Goal: Transaction & Acquisition: Purchase product/service

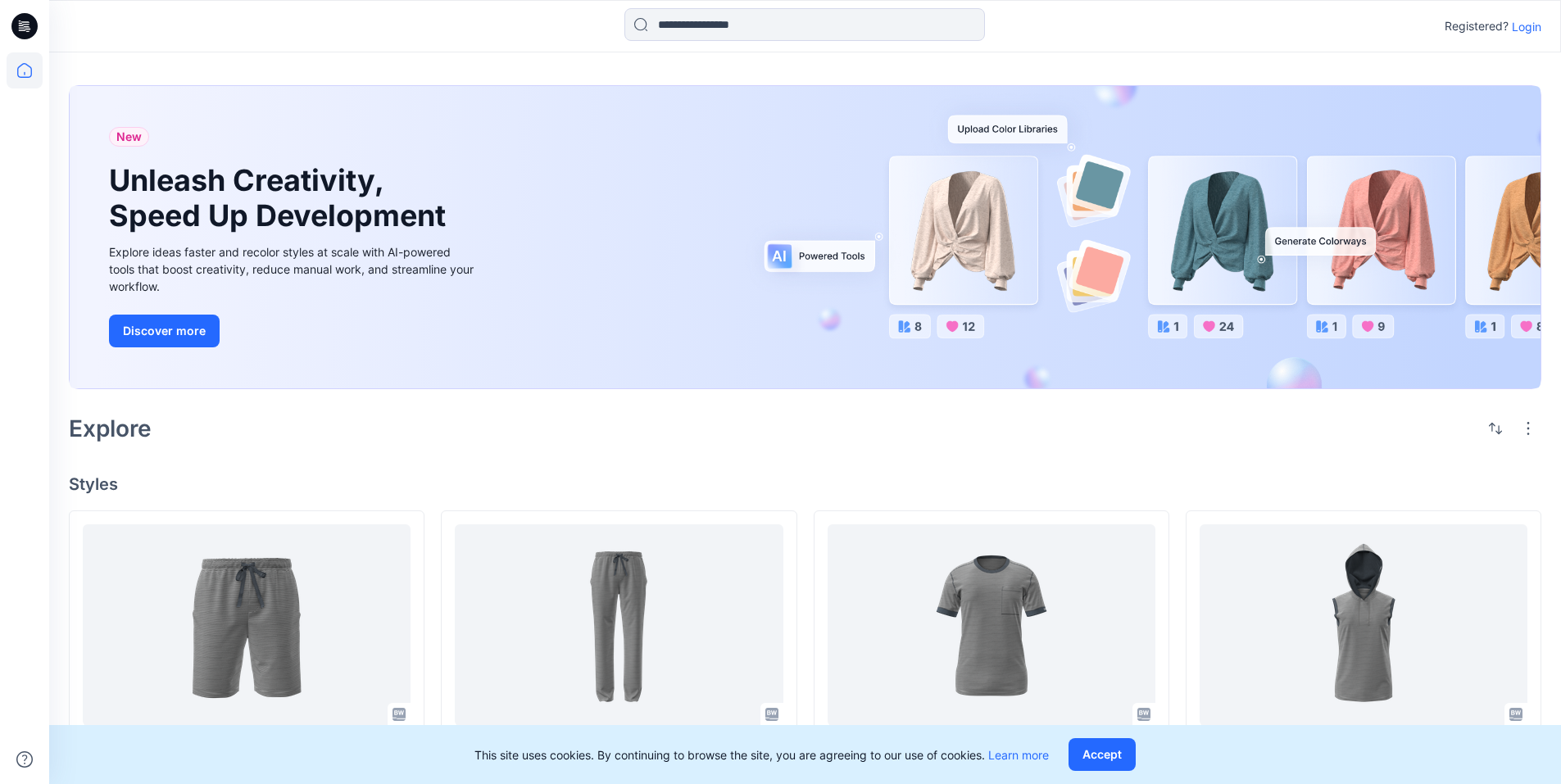
click at [26, 26] on icon at bounding box center [25, 26] width 26 height 26
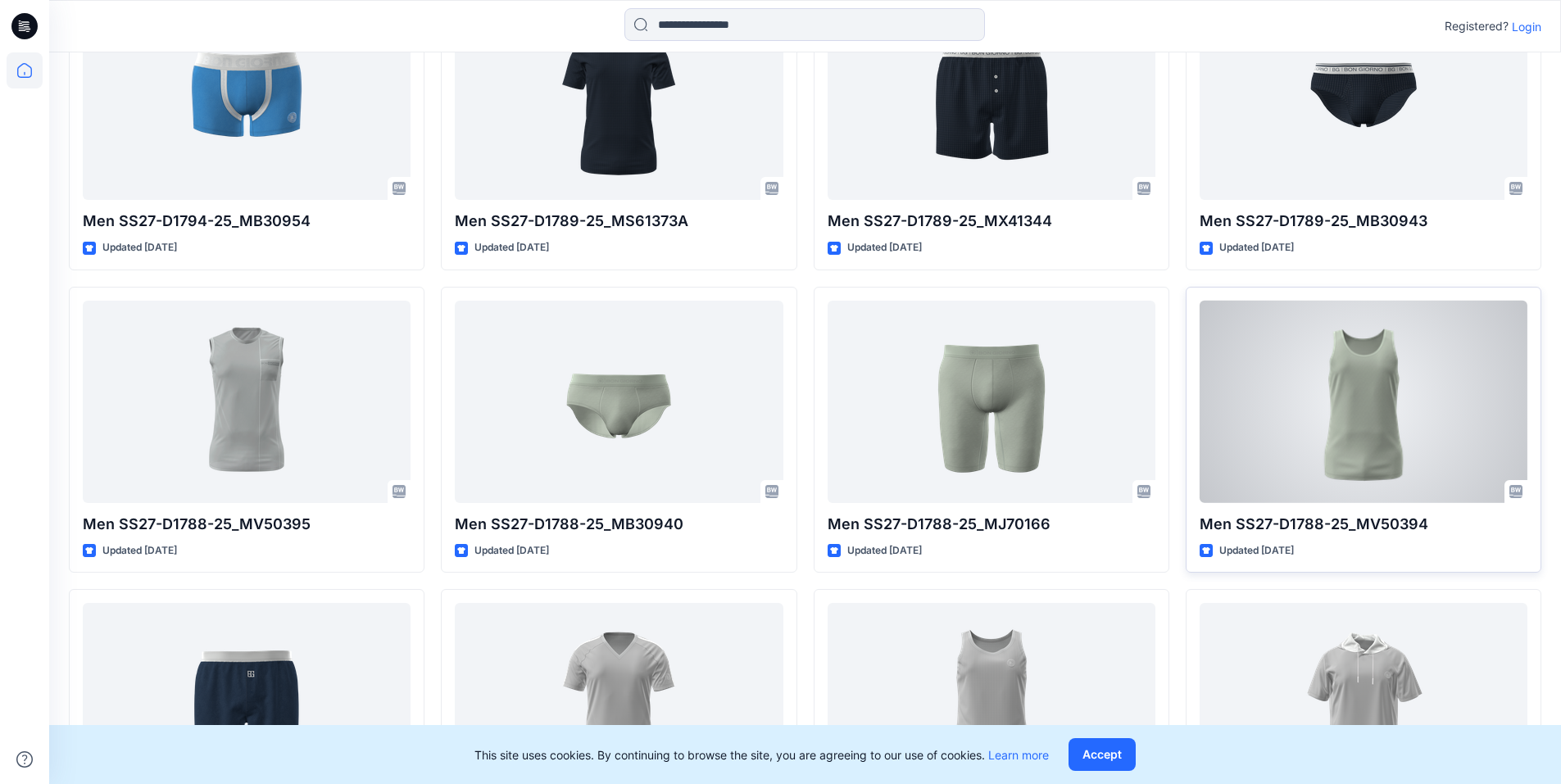
scroll to position [2506, 0]
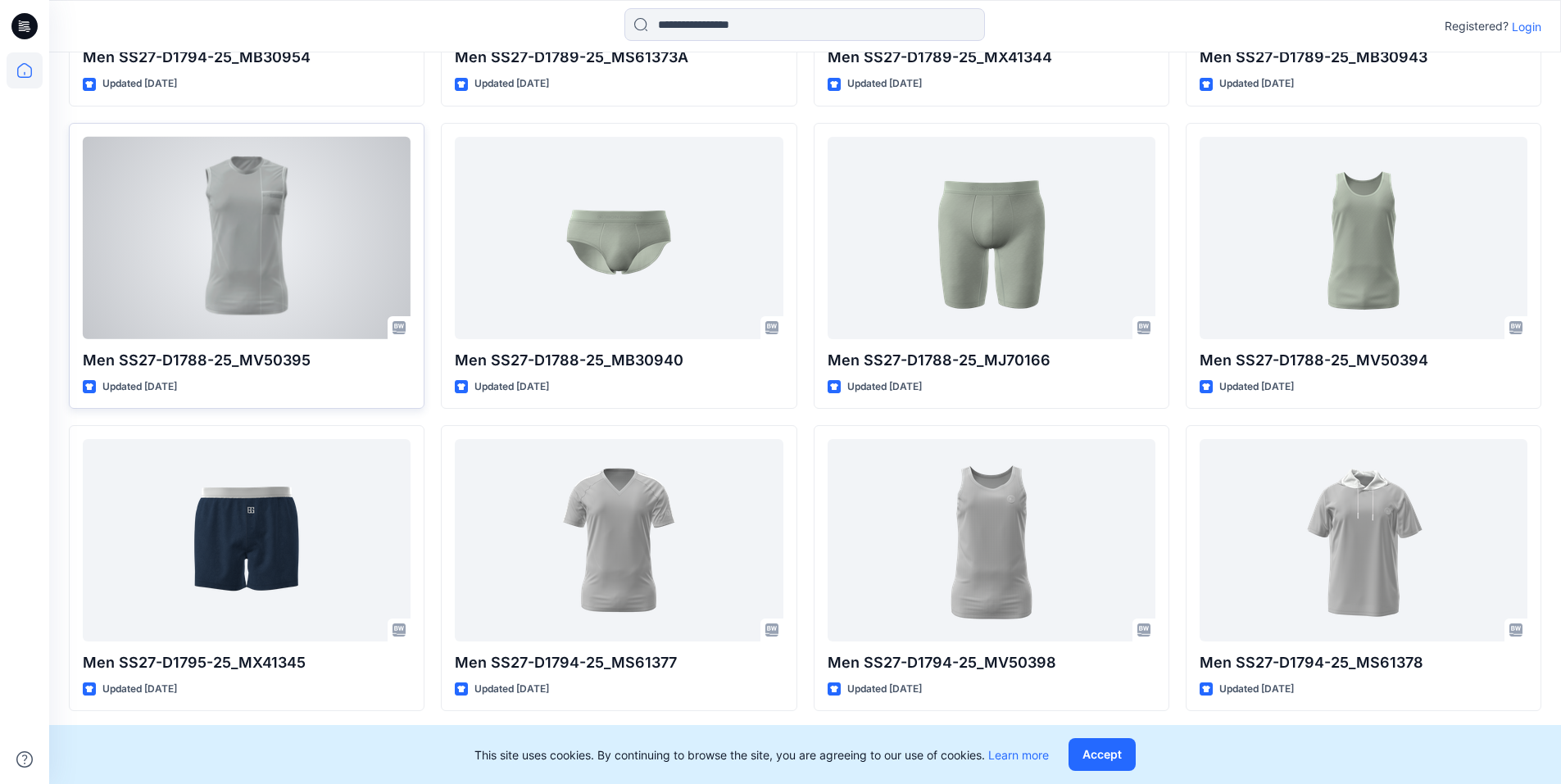
click at [234, 284] on div at bounding box center [246, 237] width 328 height 202
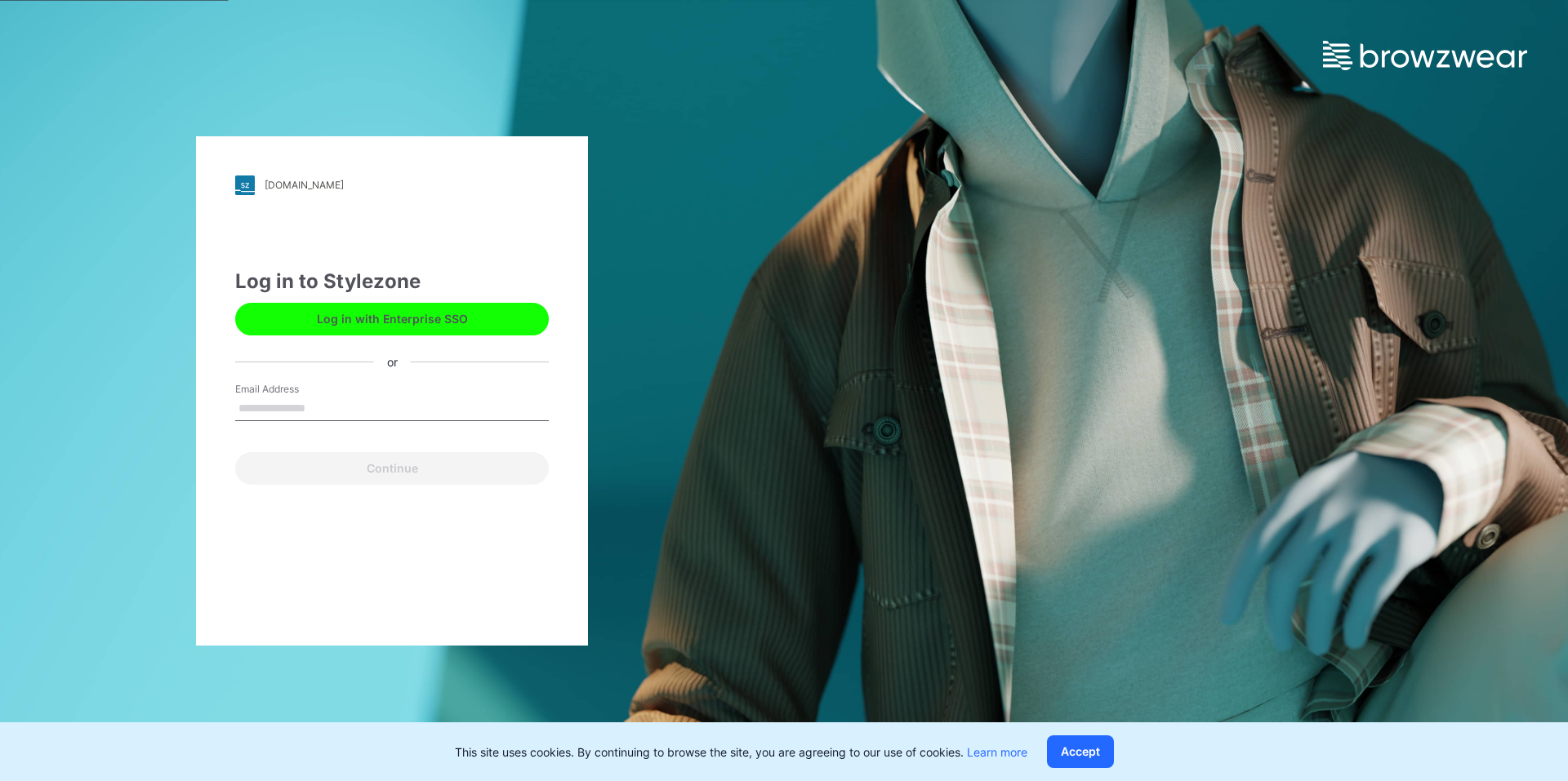
click at [287, 405] on input "Email Address" at bounding box center [392, 409] width 313 height 25
type input "**********"
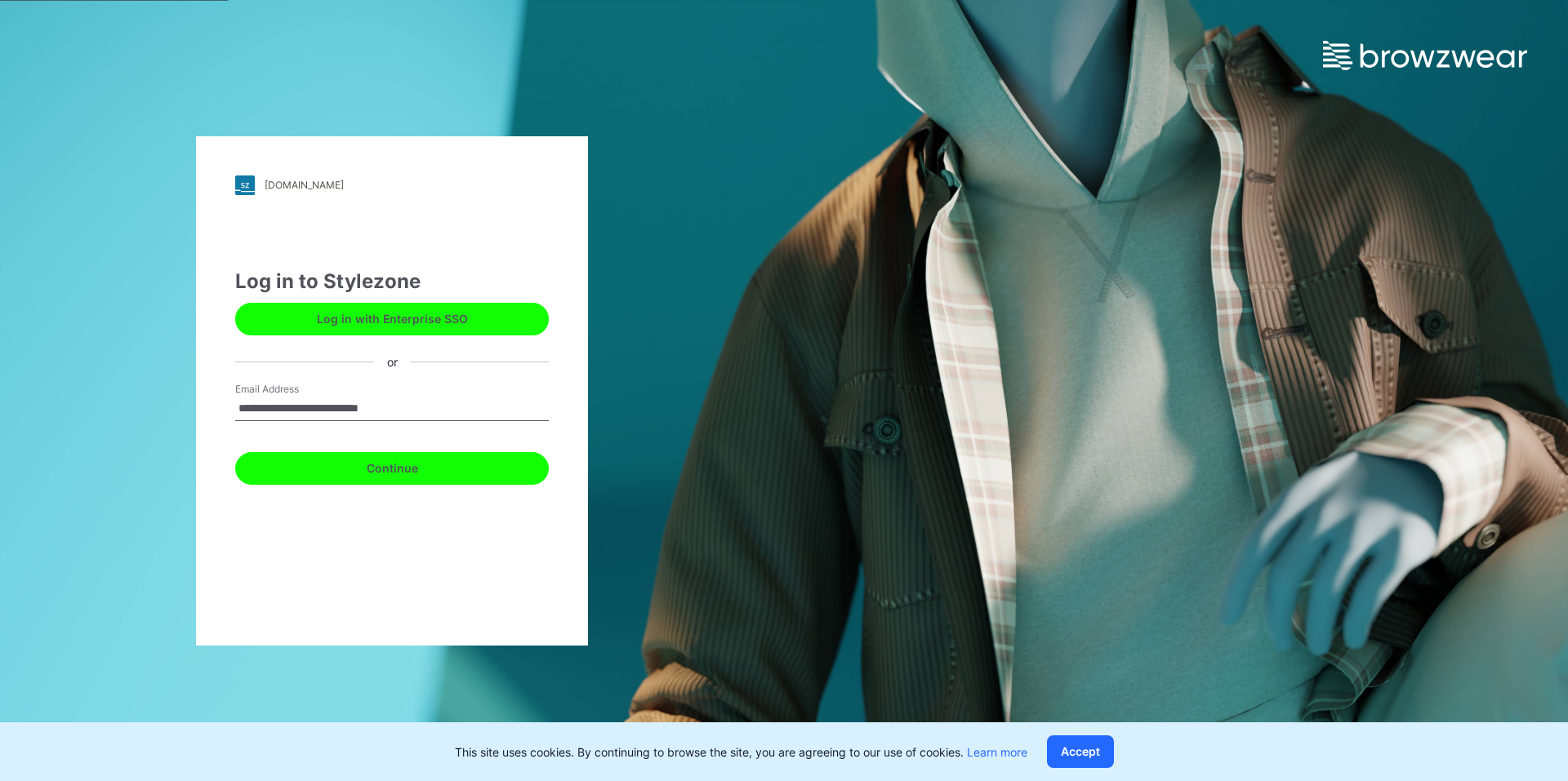
click at [358, 470] on button "Continue" at bounding box center [392, 468] width 313 height 33
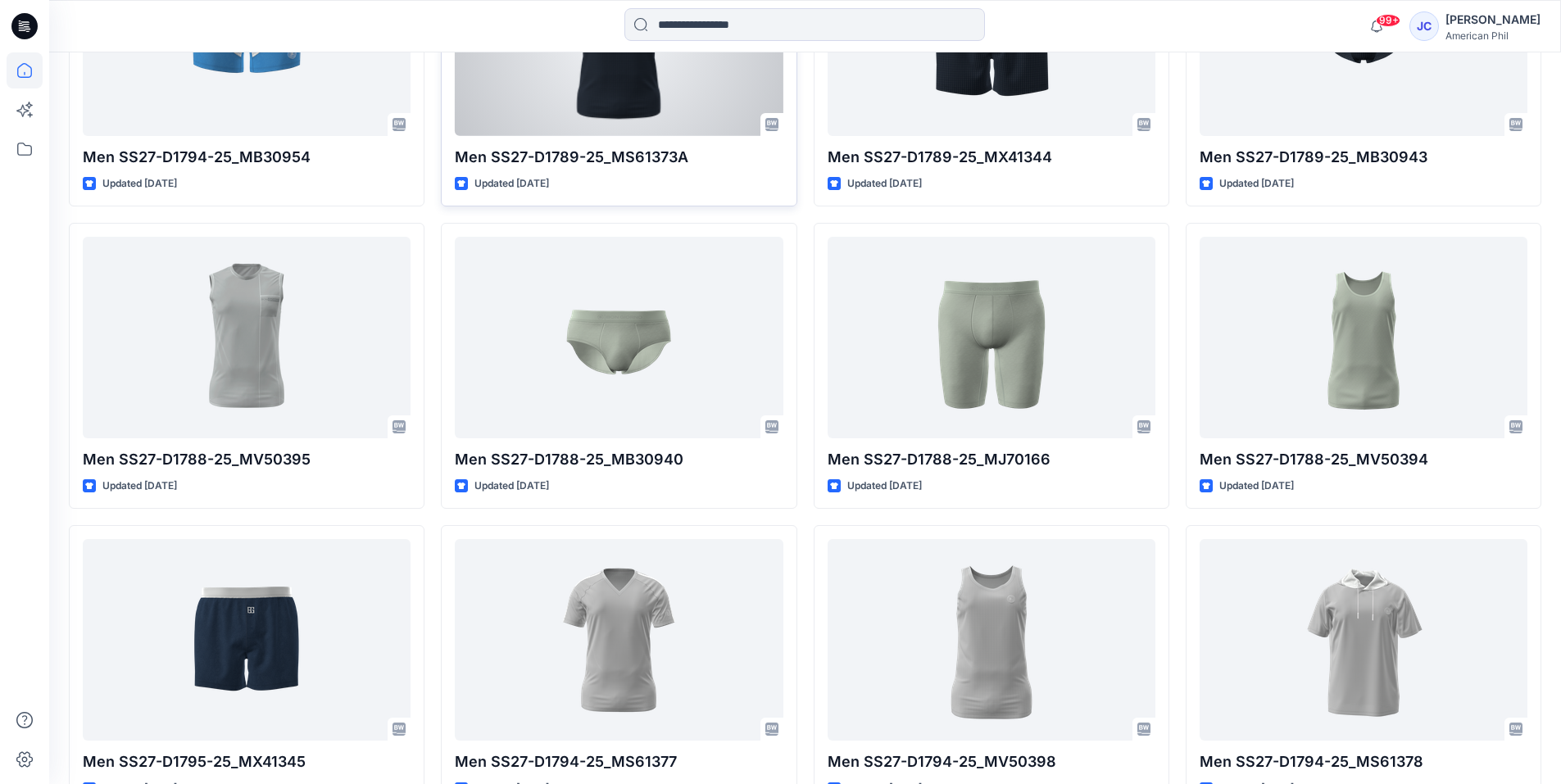
scroll to position [2479, 0]
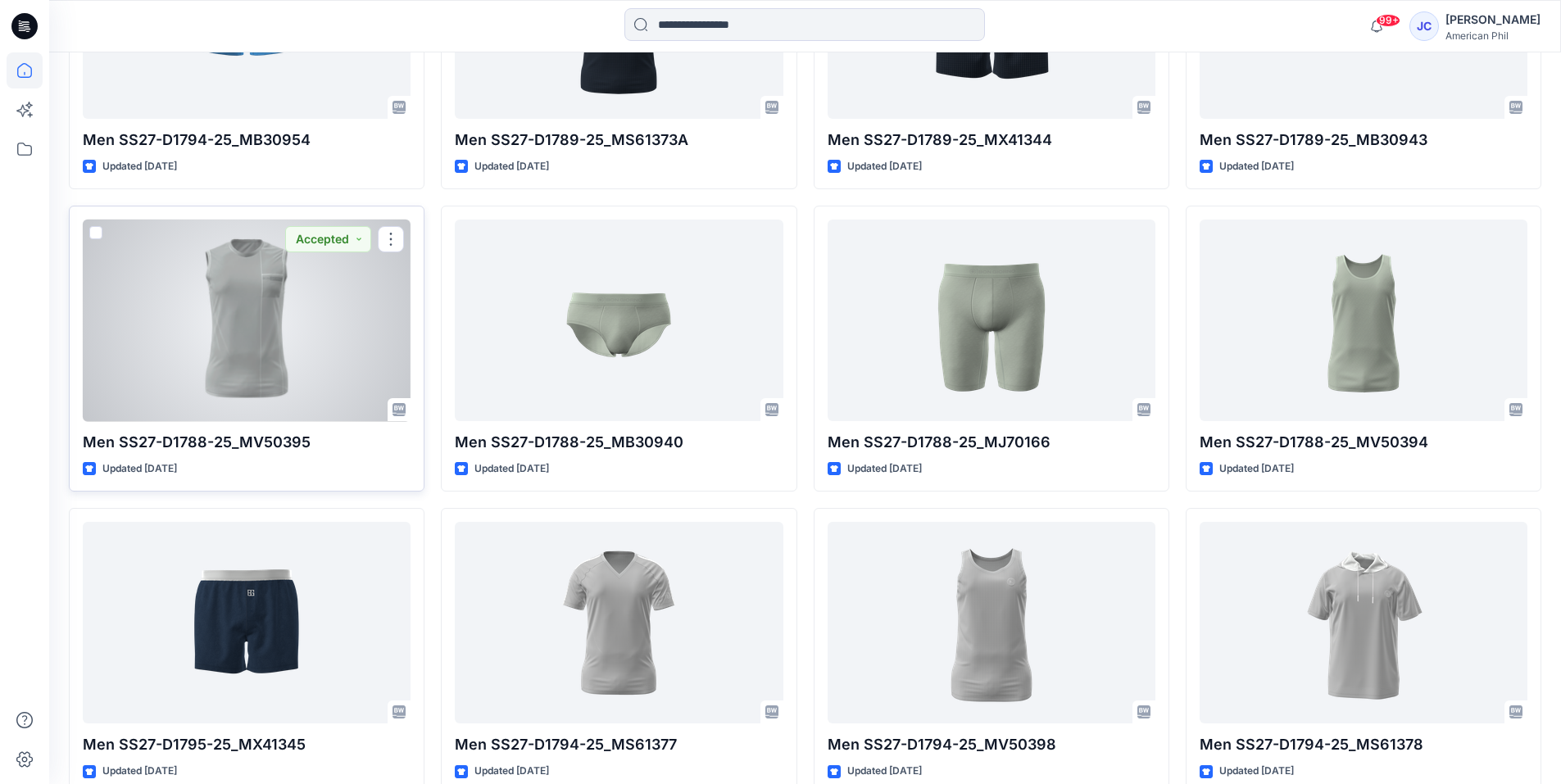
click at [234, 351] on div at bounding box center [246, 320] width 328 height 202
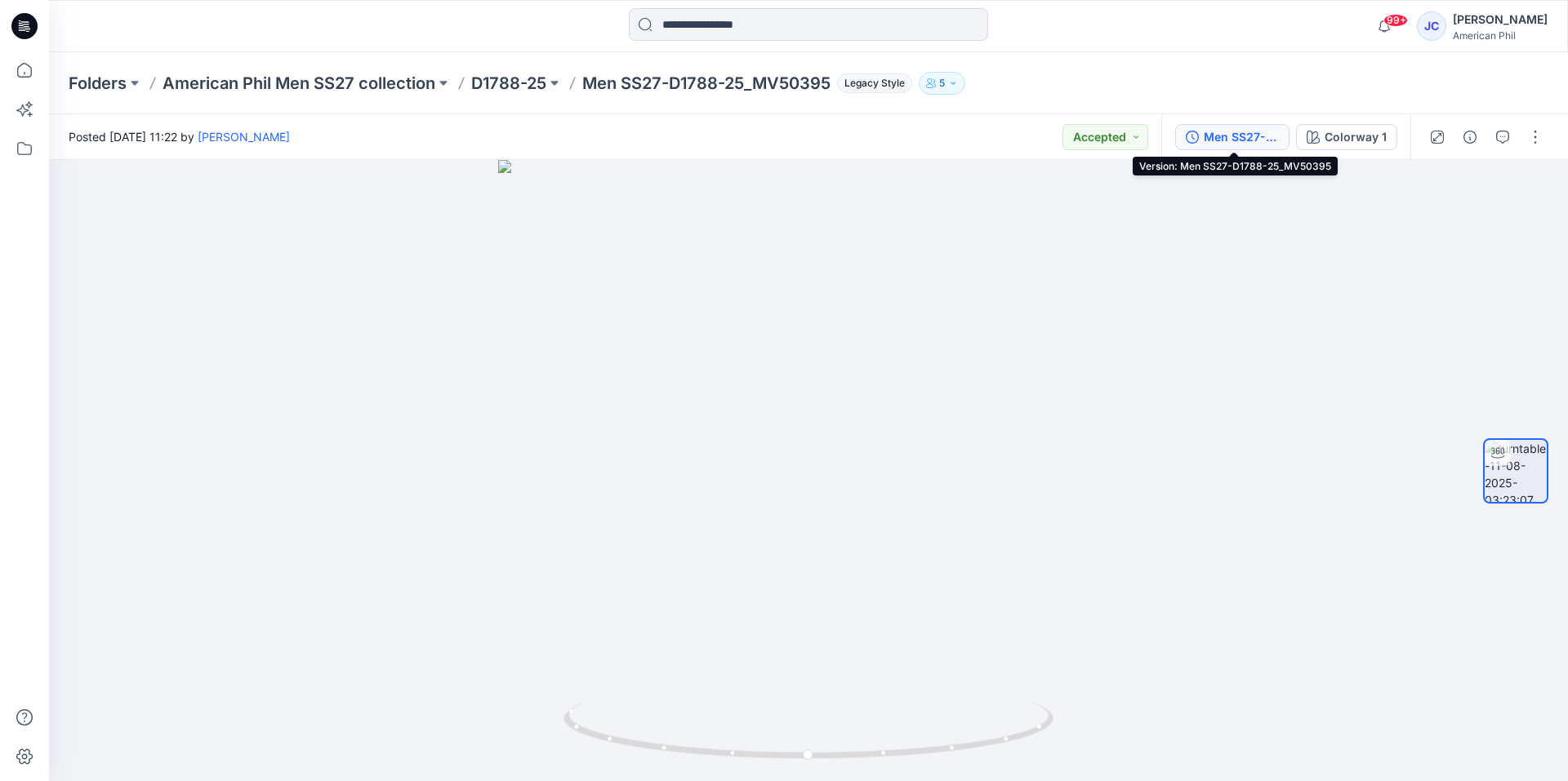
click at [1237, 135] on div "Men SS27-D1788-25_MV50395" at bounding box center [1241, 137] width 75 height 18
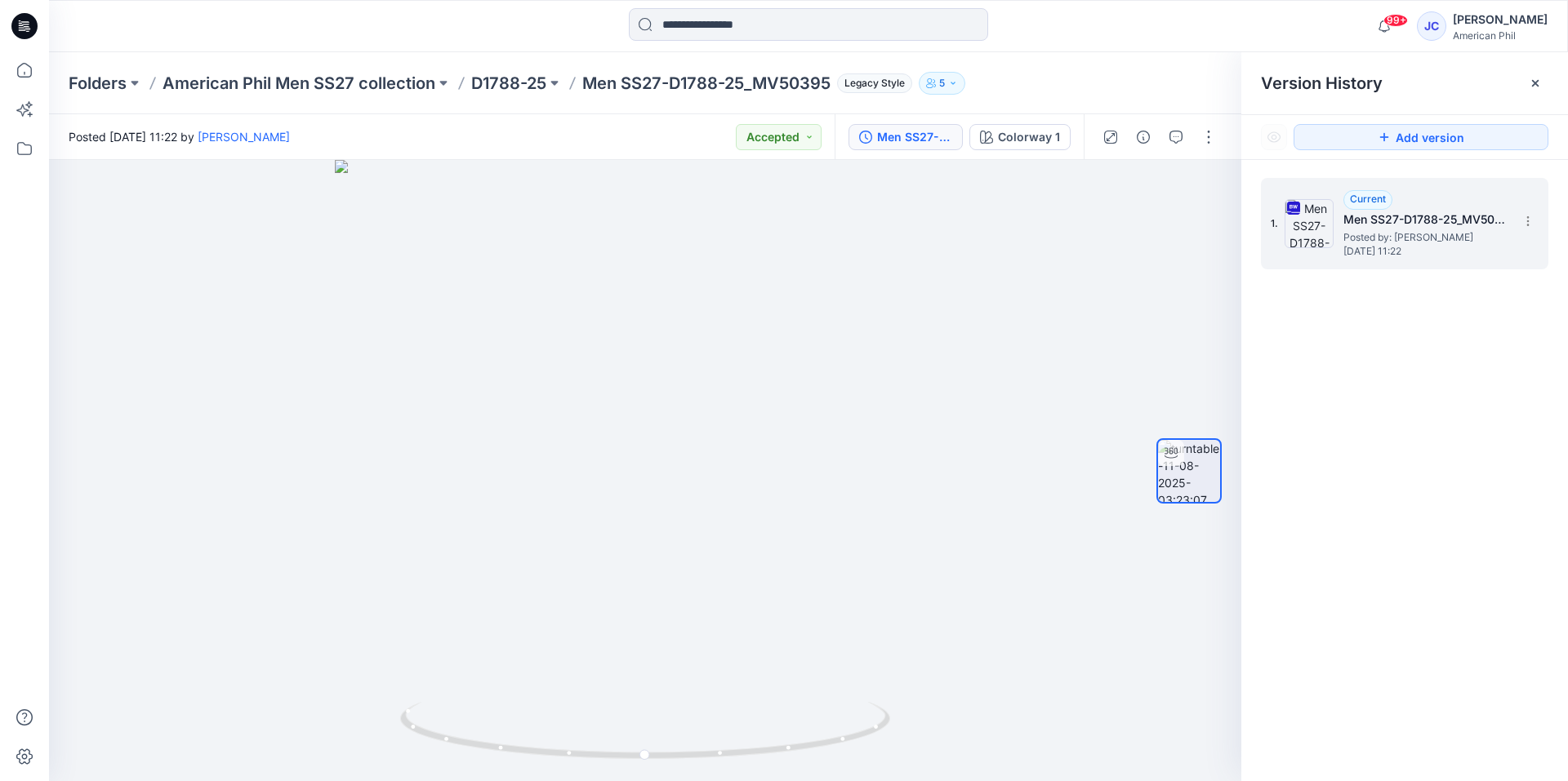
click at [1382, 231] on span "Posted by: [PERSON_NAME]" at bounding box center [1425, 237] width 164 height 17
drag, startPoint x: 812, startPoint y: 752, endPoint x: 377, endPoint y: 681, distance: 440.8
click at [377, 681] on div at bounding box center [645, 471] width 1192 height 621
